Goal: Task Accomplishment & Management: Manage account settings

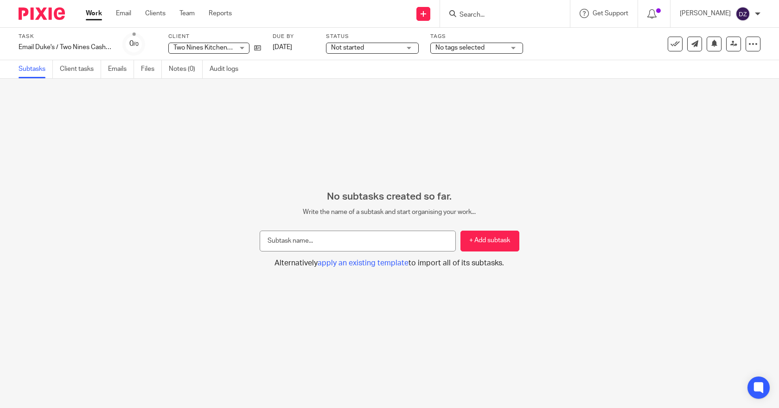
click at [96, 14] on link "Work" at bounding box center [94, 13] width 16 height 9
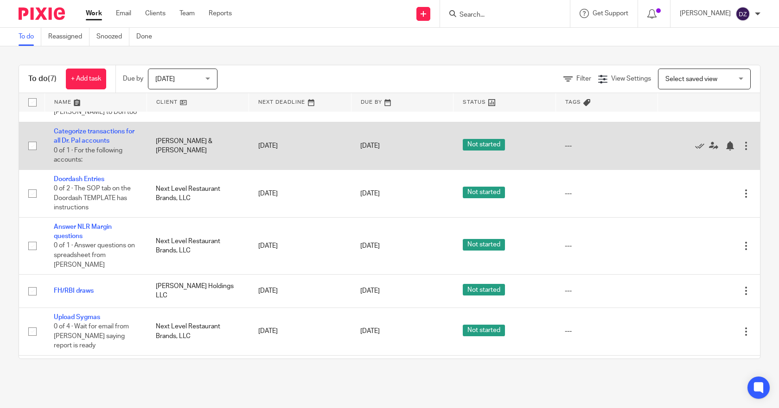
scroll to position [77, 0]
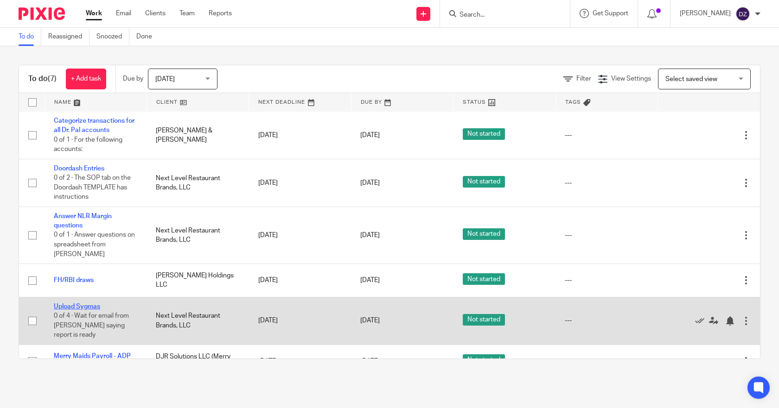
click at [88, 304] on link "Upload Sygmas" at bounding box center [77, 307] width 46 height 6
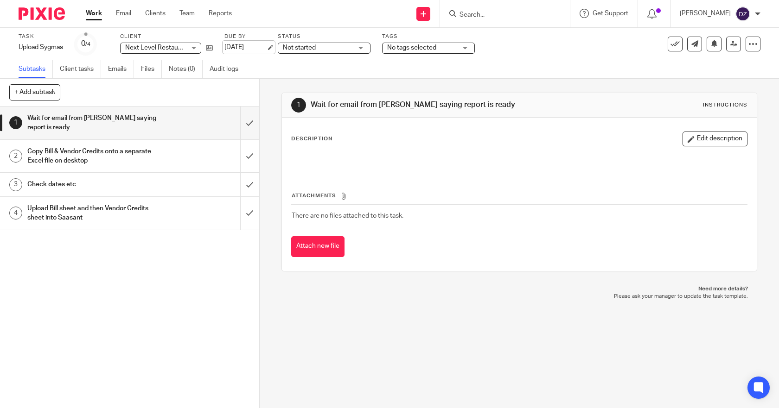
click at [266, 48] on link "[DATE]" at bounding box center [245, 48] width 42 height 10
click at [93, 13] on link "Work" at bounding box center [94, 13] width 16 height 9
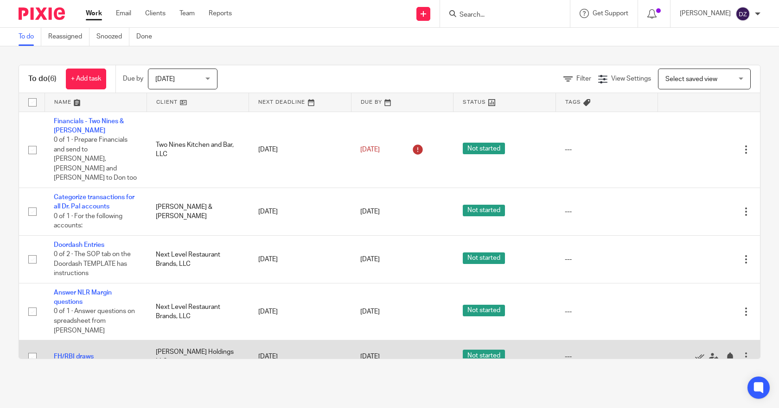
click at [83, 354] on link "FH/RBI draws" at bounding box center [74, 357] width 40 height 6
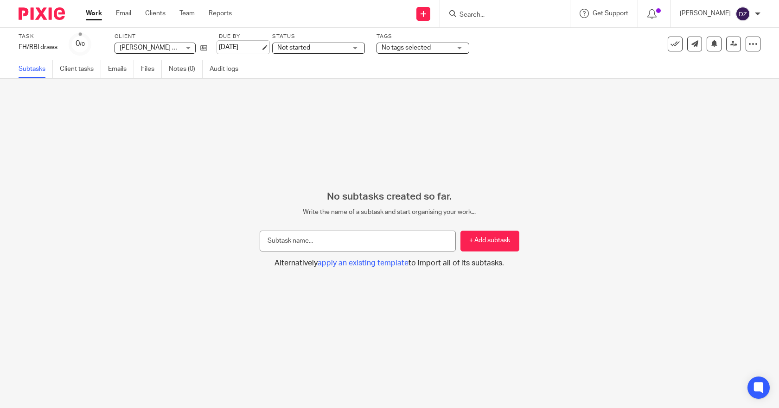
click at [261, 45] on link "[DATE]" at bounding box center [240, 48] width 42 height 10
click at [96, 13] on link "Work" at bounding box center [94, 13] width 16 height 9
